Goal: Transaction & Acquisition: Purchase product/service

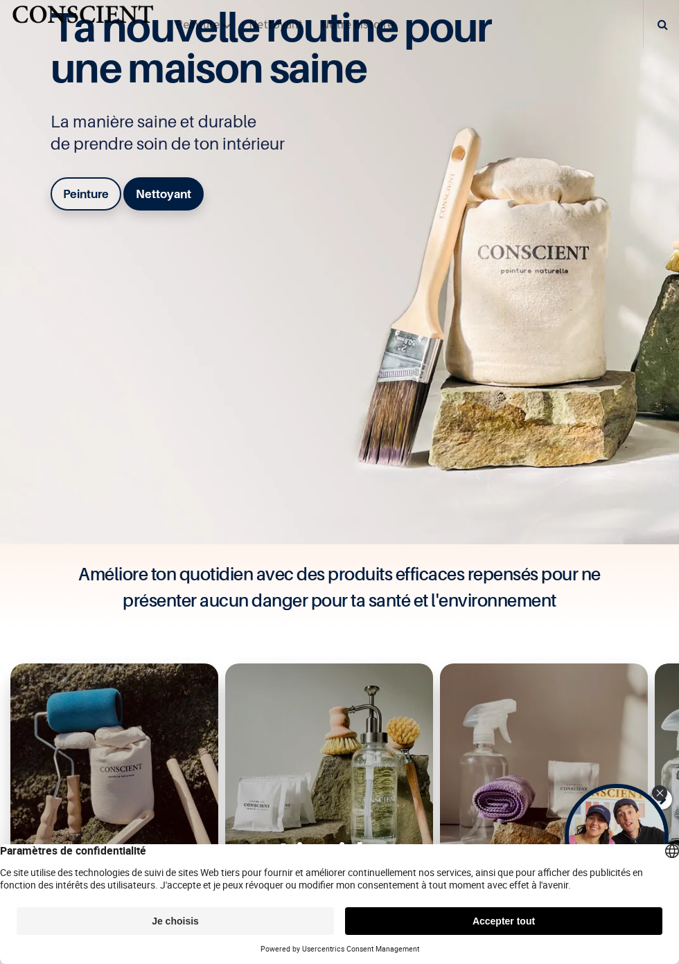
scroll to position [283, 0]
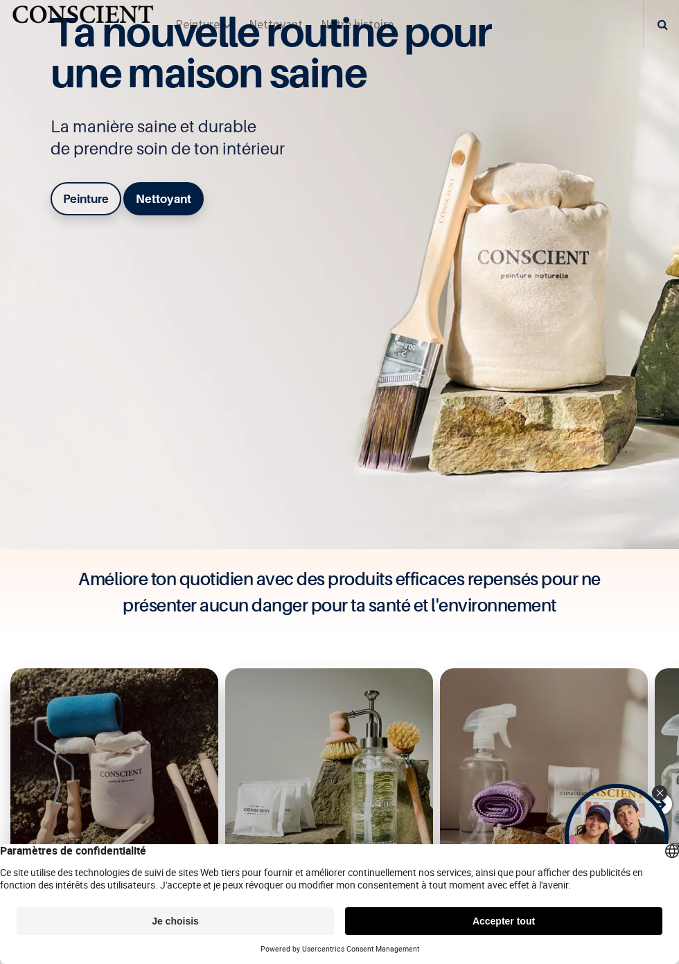
click at [82, 206] on b "Peinture" at bounding box center [86, 199] width 46 height 14
click at [97, 206] on b "Peinture" at bounding box center [86, 199] width 46 height 14
click at [86, 206] on b "Peinture" at bounding box center [86, 199] width 46 height 14
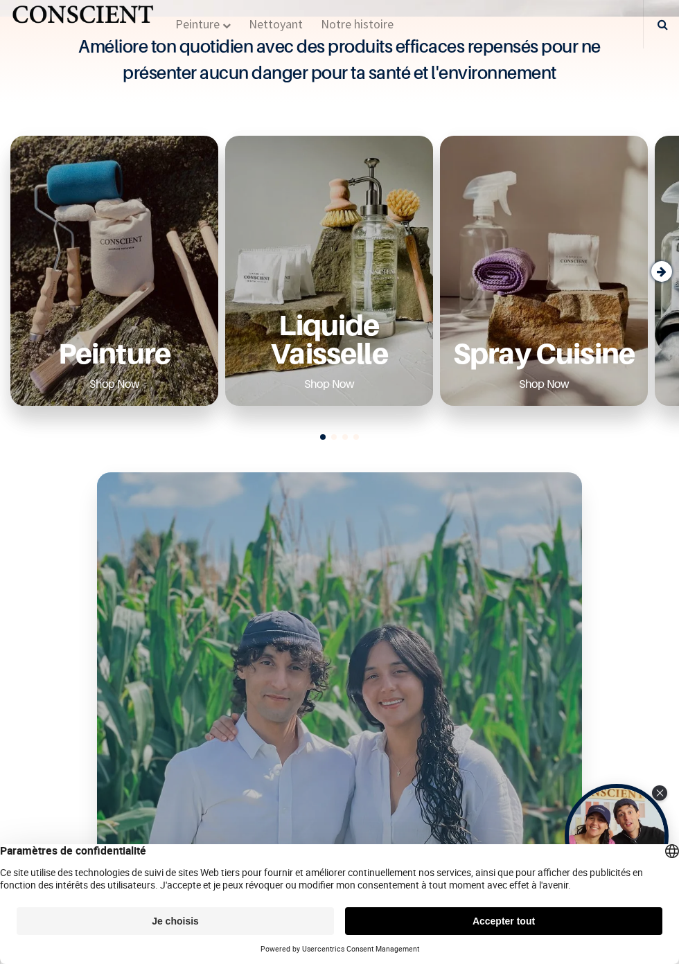
scroll to position [919, 0]
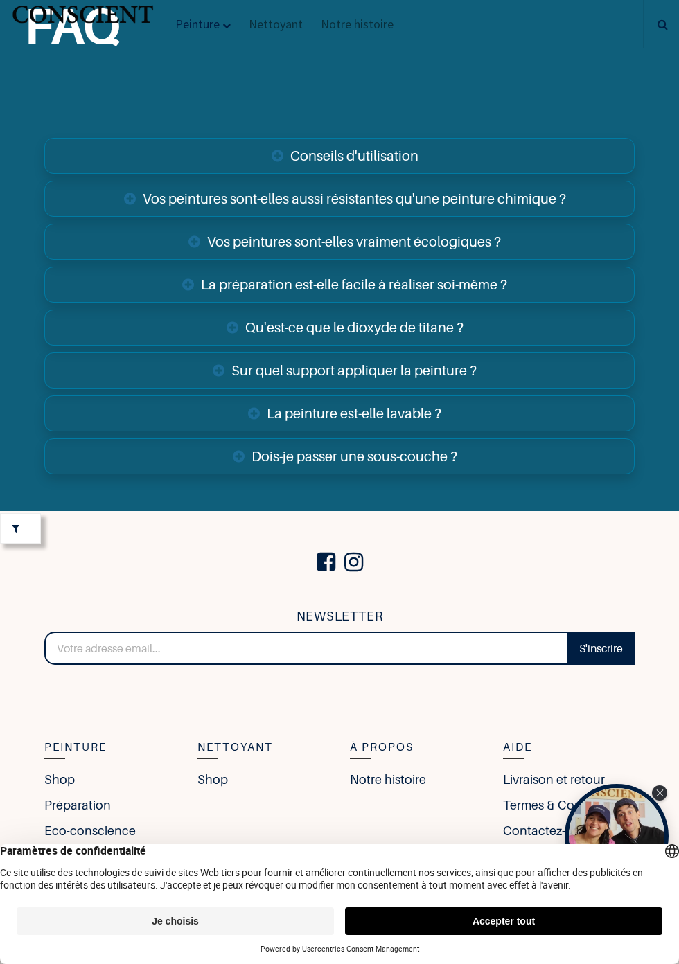
scroll to position [8271, 0]
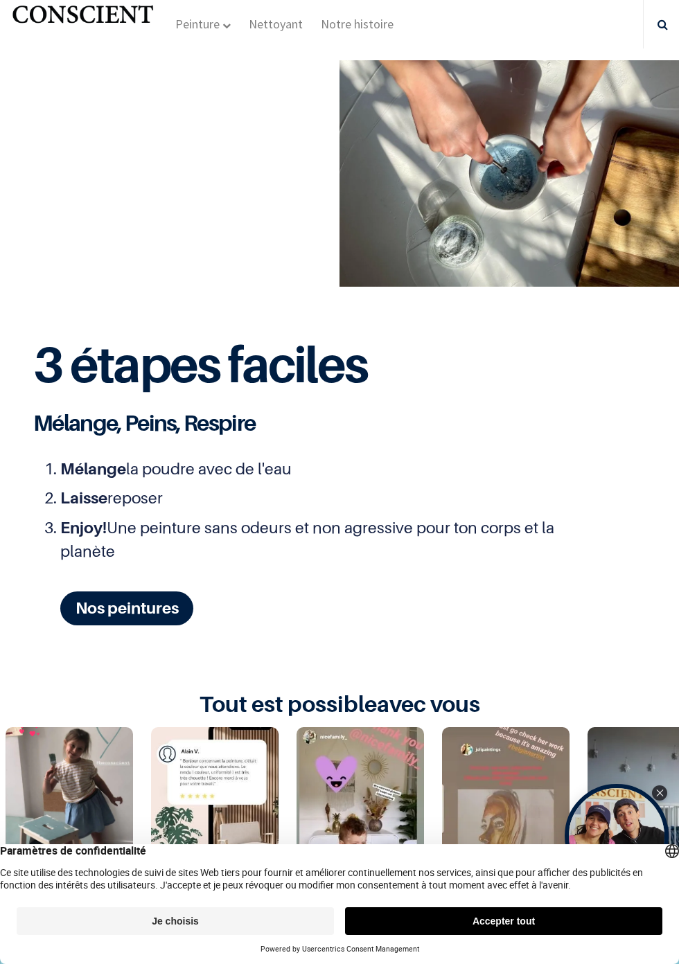
scroll to position [1972, 0]
